Goal: Task Accomplishment & Management: Complete application form

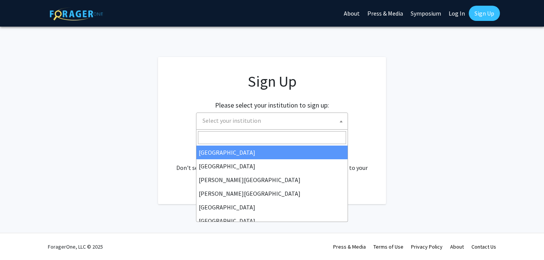
click at [292, 120] on span "Select your institution" at bounding box center [273, 121] width 148 height 16
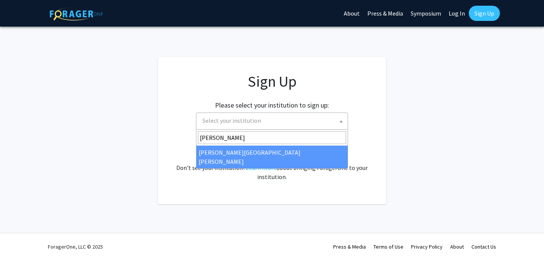
type input "john"
select select "1"
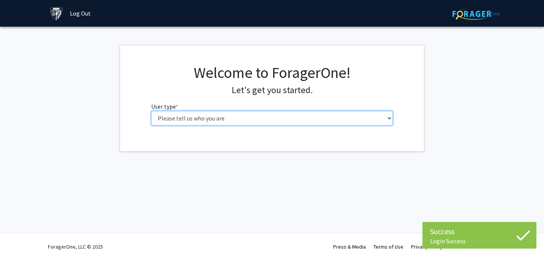
click at [271, 116] on select "Please tell us who you are Undergraduate Student Master's Student Doctoral Cand…" at bounding box center [272, 118] width 242 height 14
select select "1: undergrad"
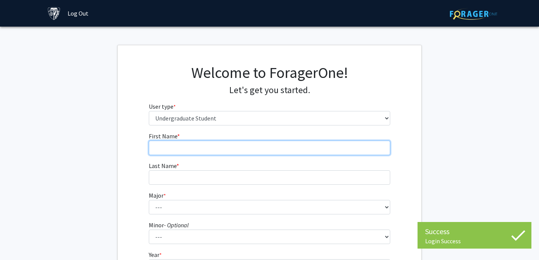
click at [304, 151] on input "First Name * required" at bounding box center [270, 147] width 242 height 14
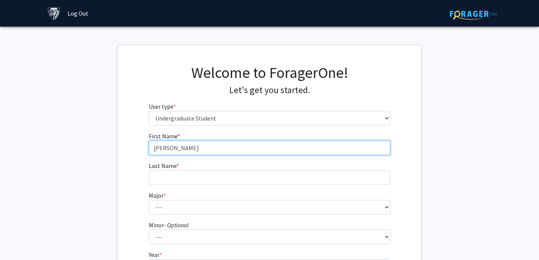
type input "[PERSON_NAME]"
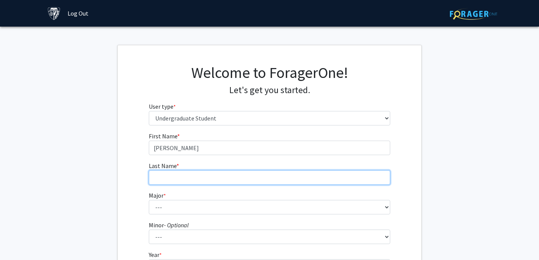
click at [268, 178] on input "Last Name * required" at bounding box center [270, 177] width 242 height 14
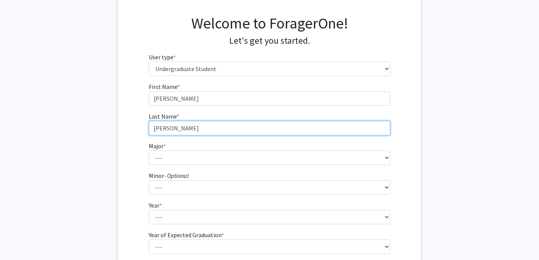
scroll to position [58, 0]
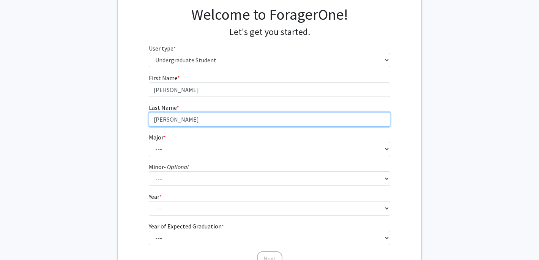
type input "[PERSON_NAME]"
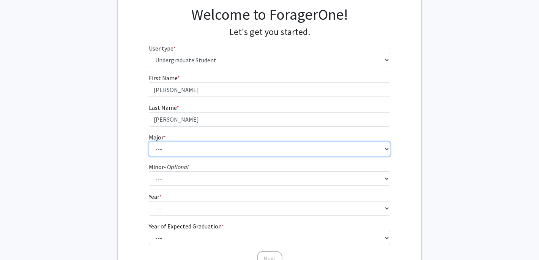
click at [212, 154] on select "--- Africana Studies Anthropology Applied Mathematics & Statistics Archaeology …" at bounding box center [270, 149] width 242 height 14
select select "3: 18"
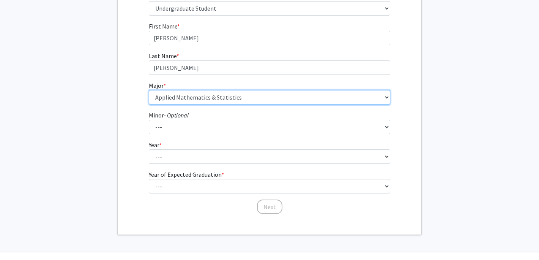
scroll to position [111, 0]
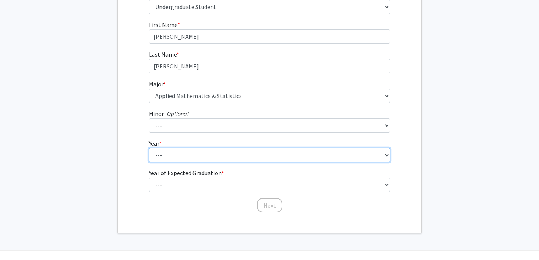
click at [209, 158] on select "--- First-year Sophomore Junior Senior Postbaccalaureate Certificate" at bounding box center [270, 155] width 242 height 14
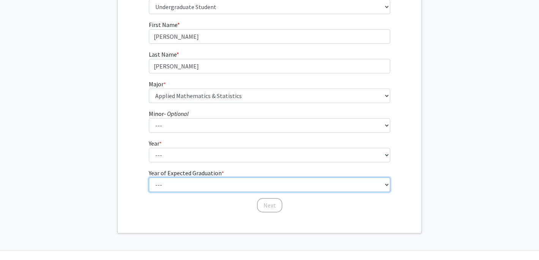
click at [191, 183] on fg-select "Year of Expected Graduation * required --- 2025 2026 2027 2028 2029 2030 2031 2…" at bounding box center [270, 180] width 242 height 24
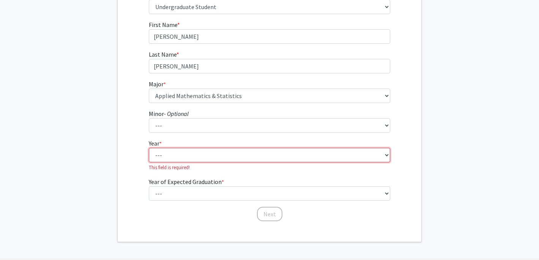
click at [182, 160] on select "--- First-year Sophomore Junior Senior Postbaccalaureate Certificate" at bounding box center [270, 155] width 242 height 14
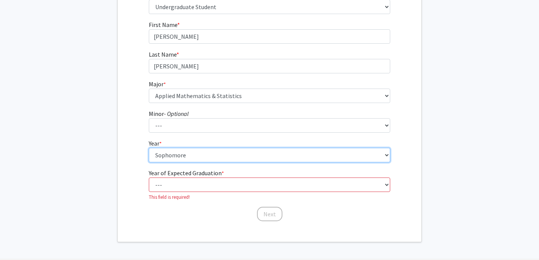
click at [179, 156] on select "--- First-year Sophomore Junior Senior Postbaccalaureate Certificate" at bounding box center [270, 155] width 242 height 14
select select "1: first-year"
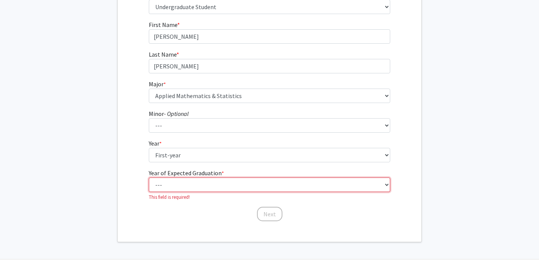
click at [187, 186] on select "--- 2025 2026 2027 2028 2029 2030 2031 2032 2033 2034" at bounding box center [270, 184] width 242 height 14
select select "5: 2029"
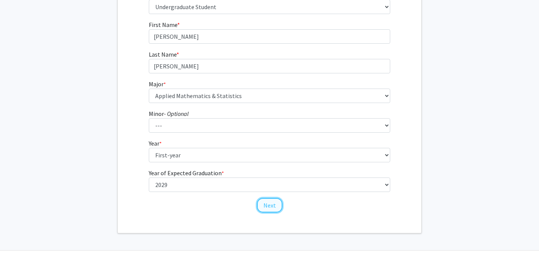
click at [263, 208] on button "Next" at bounding box center [269, 205] width 25 height 14
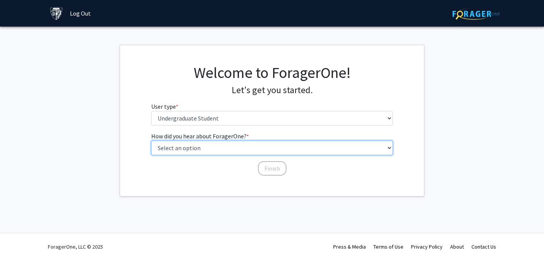
click at [216, 150] on select "Select an option Peer/student recommendation Faculty/staff recommendation Unive…" at bounding box center [272, 147] width 242 height 14
select select "3: university_website"
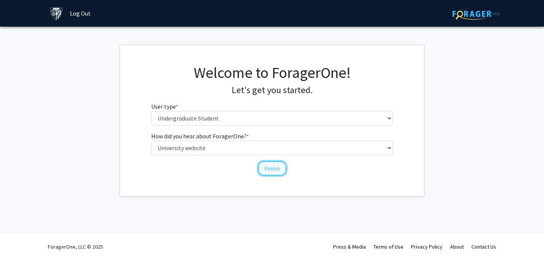
click at [273, 170] on button "Finish" at bounding box center [272, 168] width 28 height 14
